Goal: Find specific page/section: Find specific page/section

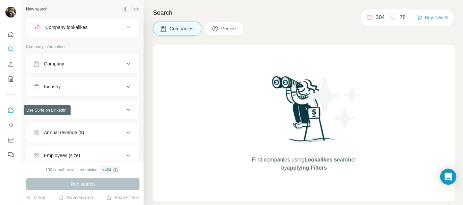
click at [12, 111] on icon "Use Surfe on LinkedIn" at bounding box center [11, 109] width 6 height 5
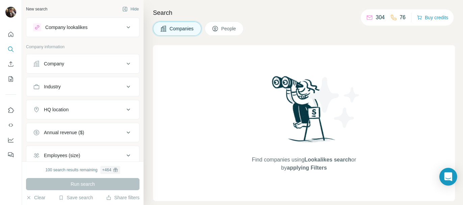
click at [447, 174] on icon "Open Intercom Messenger" at bounding box center [448, 177] width 8 height 9
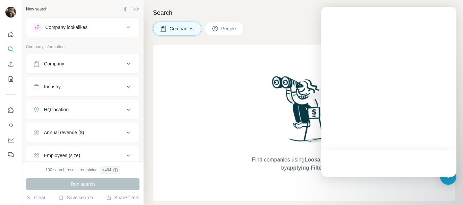
click at [225, 31] on span "People" at bounding box center [229, 28] width 16 height 7
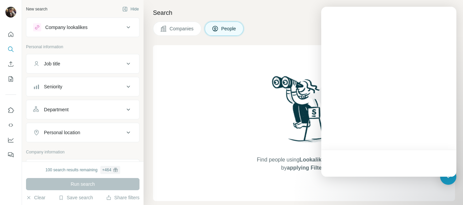
click at [389, 163] on div at bounding box center [388, 163] width 135 height 27
click at [411, 186] on div "Find people using Lookalikes search or by applying Filters" at bounding box center [304, 123] width 302 height 156
click at [297, 28] on div "Companies People" at bounding box center [304, 29] width 302 height 14
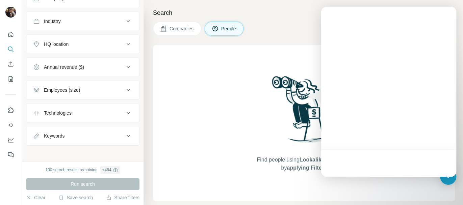
scroll to position [171, 0]
click at [406, 165] on div at bounding box center [388, 163] width 135 height 27
click at [417, 185] on div "Find people using Lookalikes search or by applying Filters" at bounding box center [304, 123] width 302 height 156
click at [0, 205] on div at bounding box center [0, 205] width 0 height 0
click at [446, 179] on icon "Open Intercom Messenger" at bounding box center [448, 177] width 9 height 9
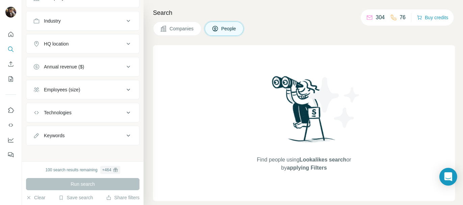
click at [445, 179] on icon "Open Intercom Messenger" at bounding box center [448, 177] width 8 height 9
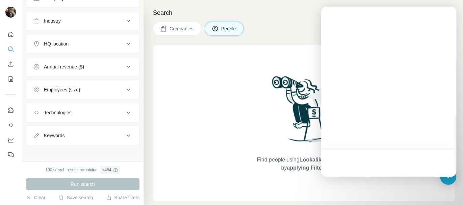
click at [409, 182] on div "Find people using Lookalikes search or by applying Filters" at bounding box center [304, 123] width 302 height 156
click at [289, 175] on div "Find people using Lookalikes search or by applying Filters" at bounding box center [304, 123] width 122 height 156
click at [267, 25] on div "Companies People" at bounding box center [304, 29] width 302 height 14
click at [185, 51] on div "Find people using Lookalikes search or by applying Filters" at bounding box center [304, 123] width 302 height 156
click at [14, 155] on icon "Feedback" at bounding box center [10, 155] width 7 height 7
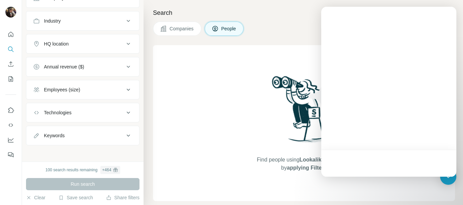
click at [294, 101] on img at bounding box center [304, 111] width 70 height 75
click at [265, 33] on div "Companies People" at bounding box center [304, 29] width 302 height 14
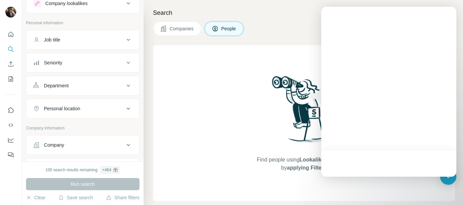
scroll to position [0, 0]
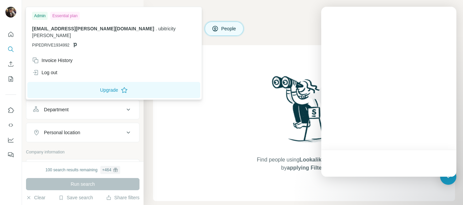
click at [11, 13] on img at bounding box center [10, 12] width 11 height 11
click at [188, 59] on div "Find people using Lookalikes search or by applying Filters" at bounding box center [304, 123] width 302 height 156
